Goal: Transaction & Acquisition: Purchase product/service

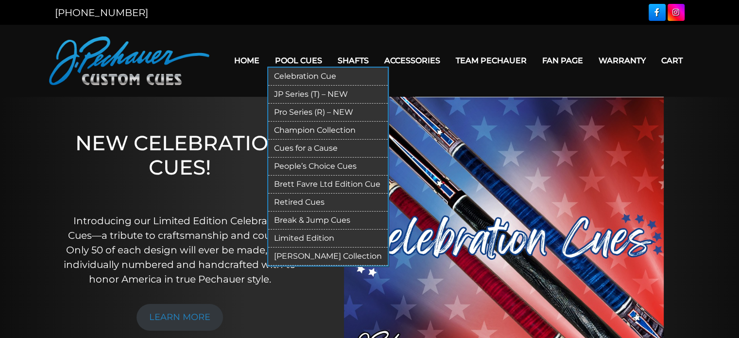
click at [314, 221] on link "Break & Jump Cues" at bounding box center [327, 220] width 119 height 18
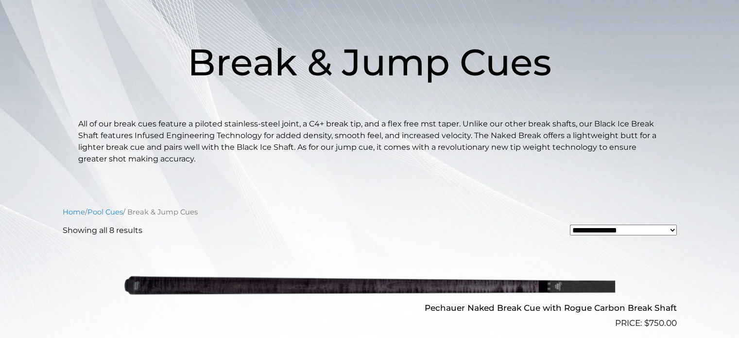
scroll to position [125, 0]
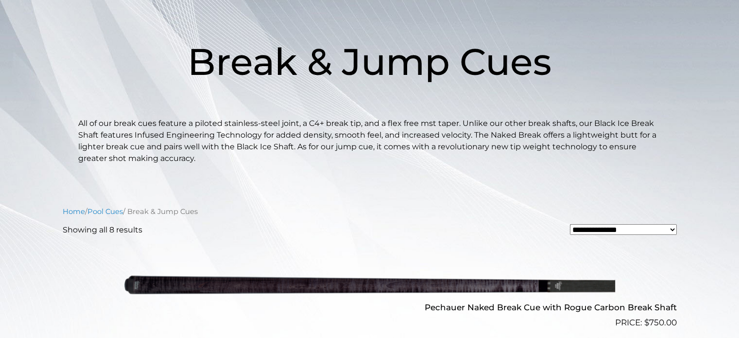
click at [472, 279] on img at bounding box center [369, 284] width 491 height 82
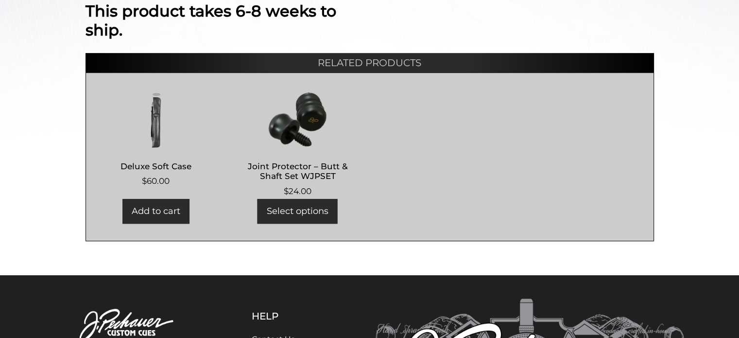
scroll to position [430, 0]
